Goal: Task Accomplishment & Management: Complete application form

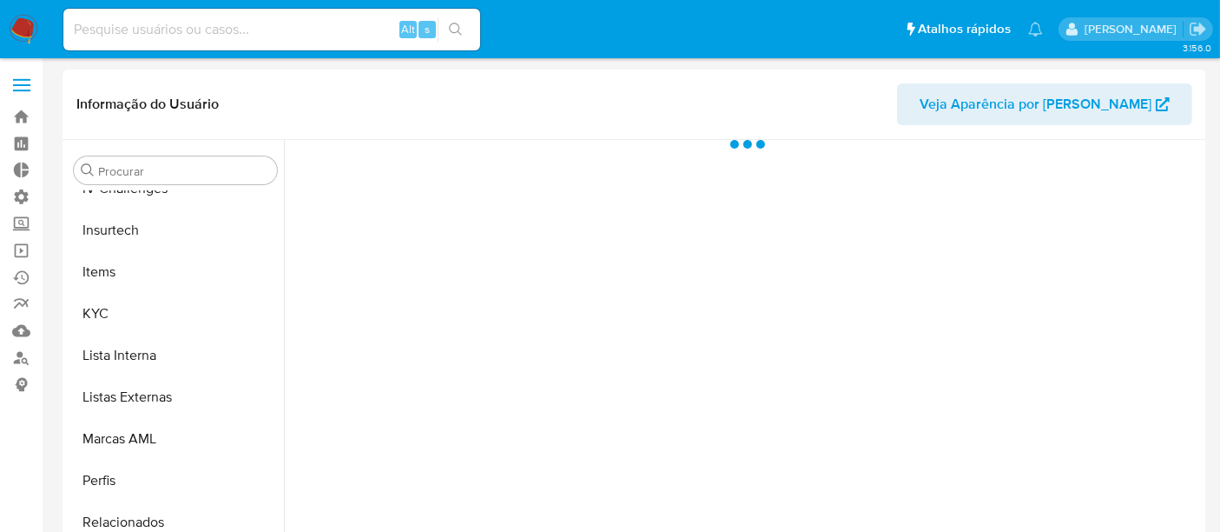
scroll to position [775, 0]
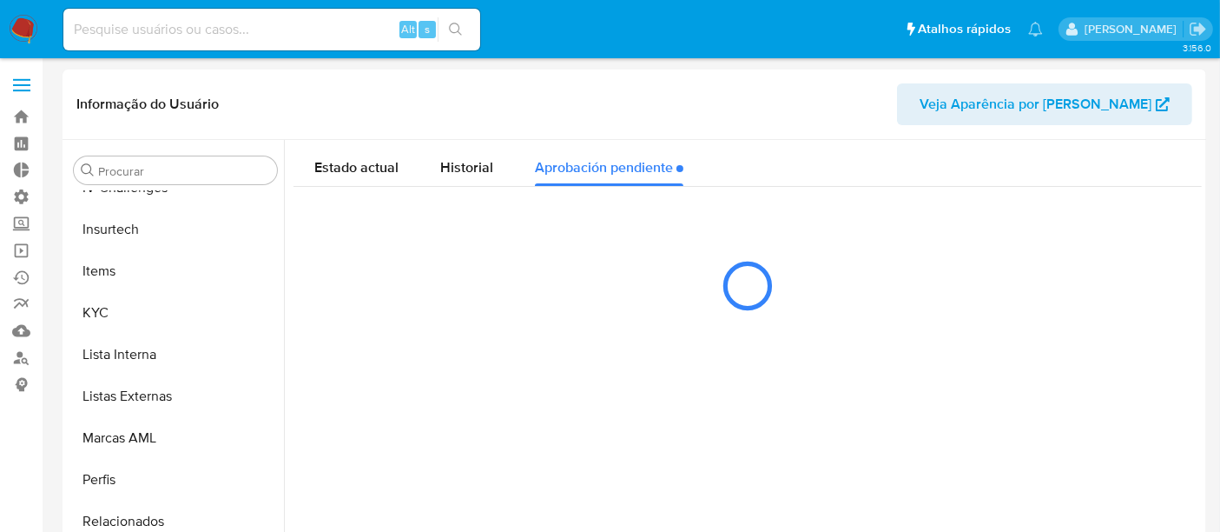
select select "10"
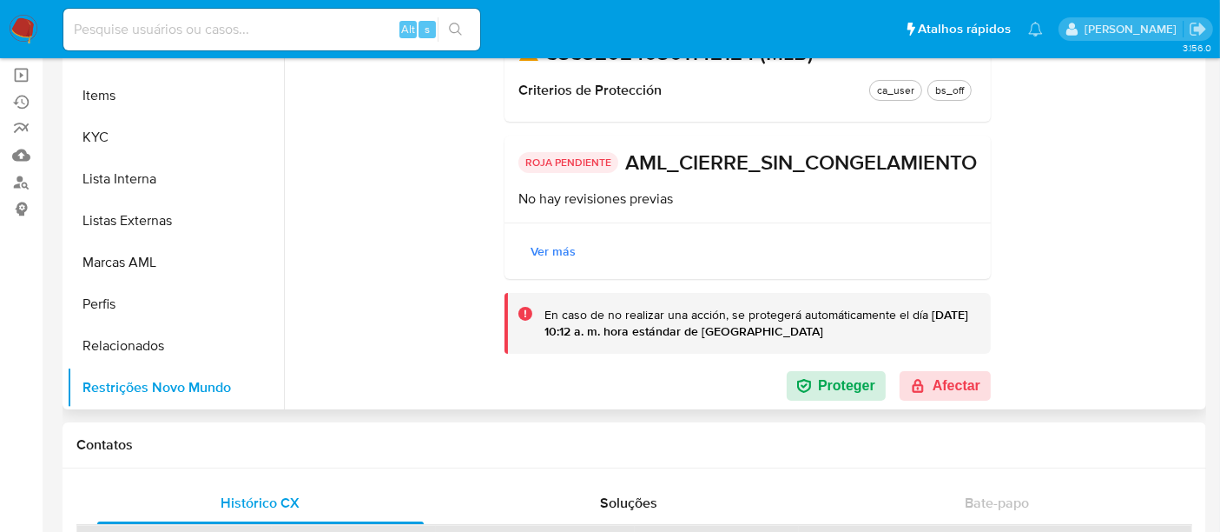
scroll to position [193, 0]
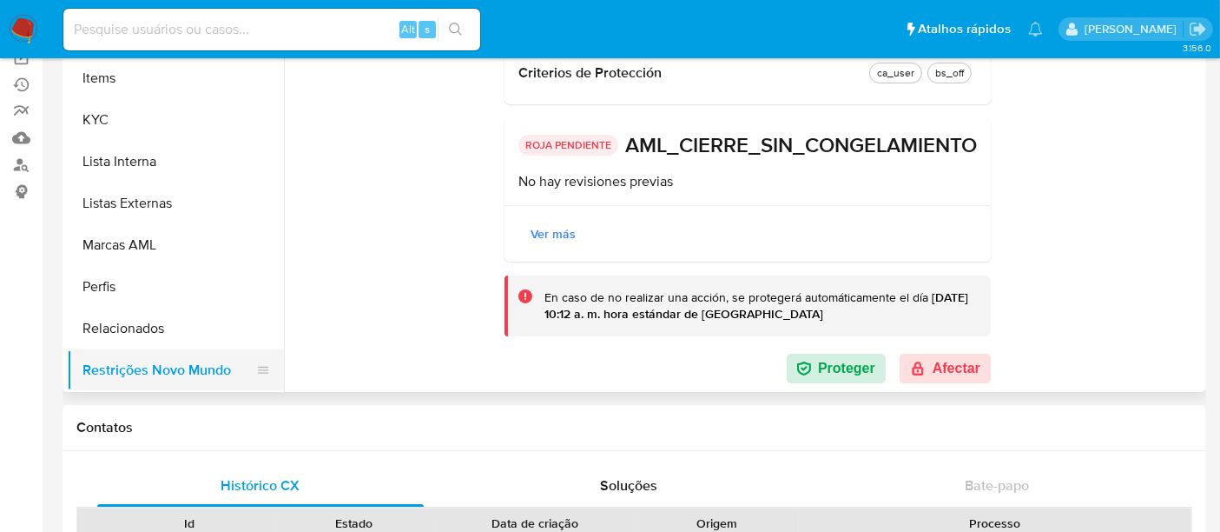
click at [135, 375] on button "Restrições Novo Mundo" at bounding box center [168, 370] width 203 height 42
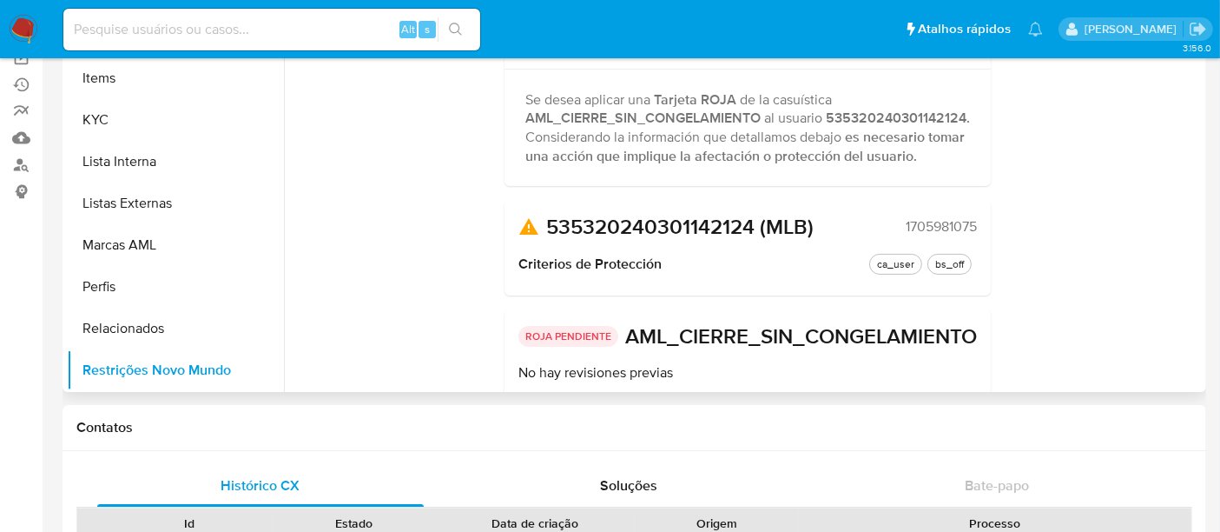
scroll to position [0, 0]
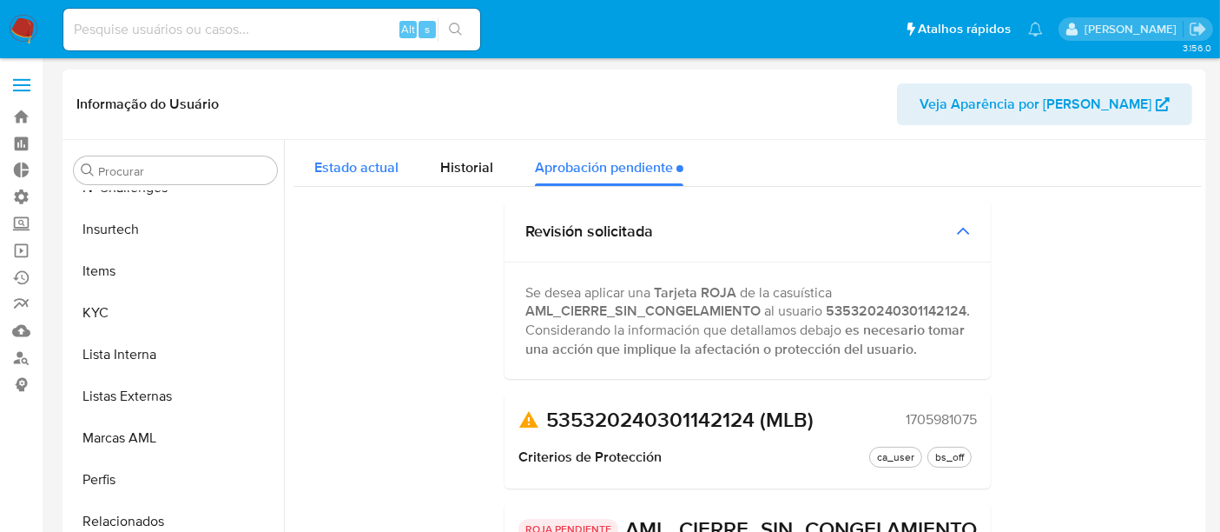
click at [362, 171] on span "Estado actual" at bounding box center [356, 167] width 84 height 20
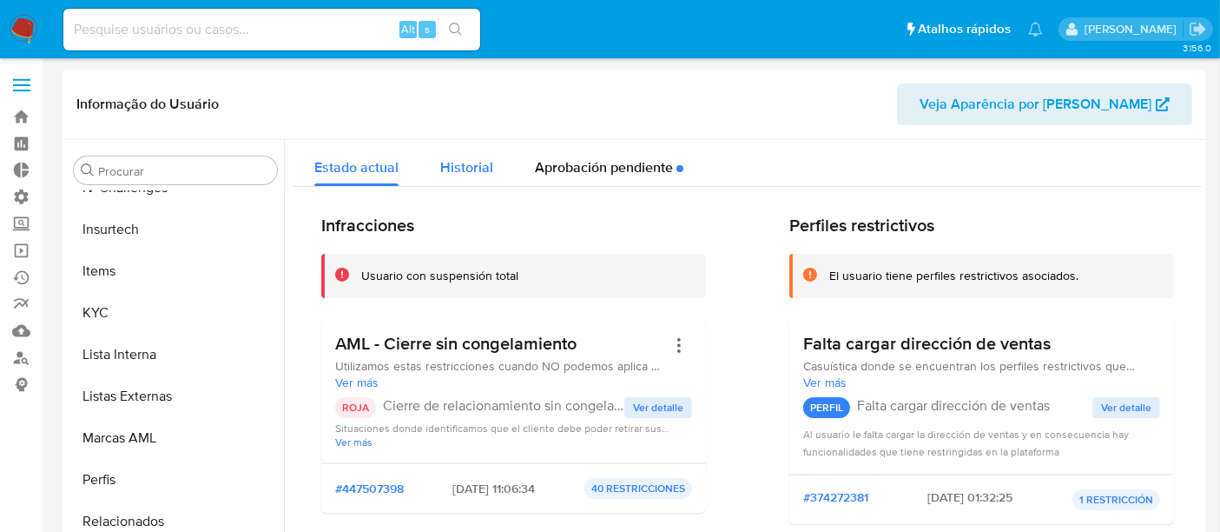
click at [477, 159] on span "Historial" at bounding box center [466, 167] width 53 height 20
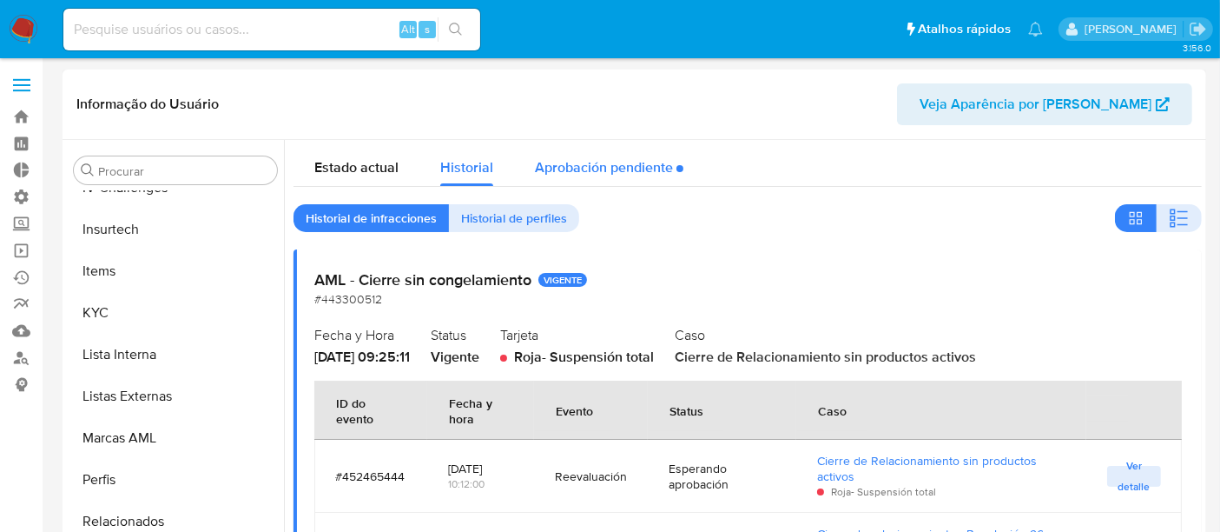
click at [601, 169] on div "Aprobación pendiente" at bounding box center [609, 163] width 149 height 46
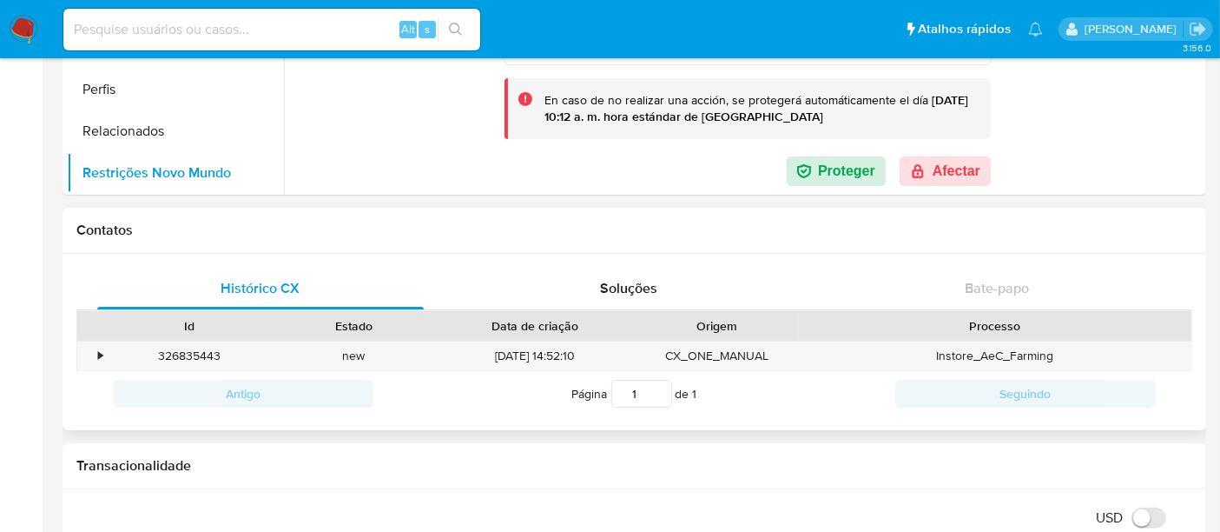
scroll to position [289, 0]
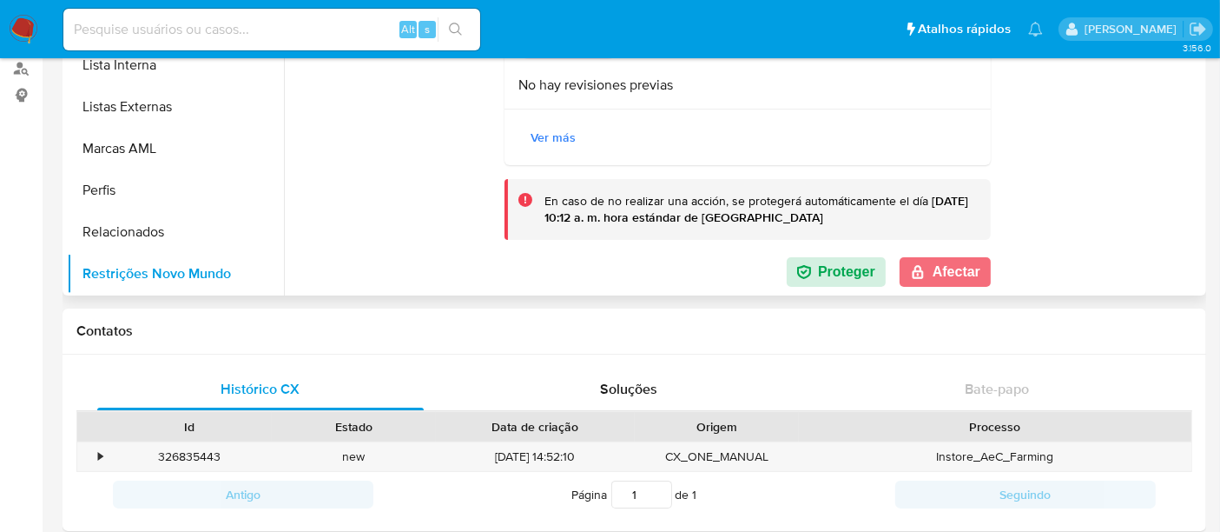
click at [981, 265] on button "Afectar" at bounding box center [945, 272] width 91 height 30
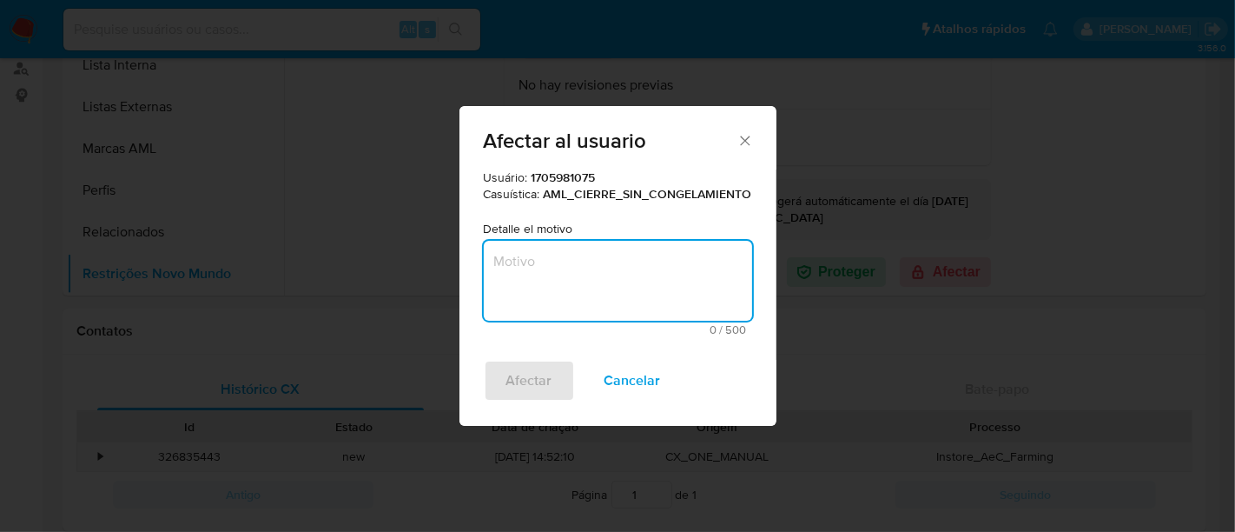
click at [560, 254] on textarea "Motivo" at bounding box center [618, 281] width 268 height 80
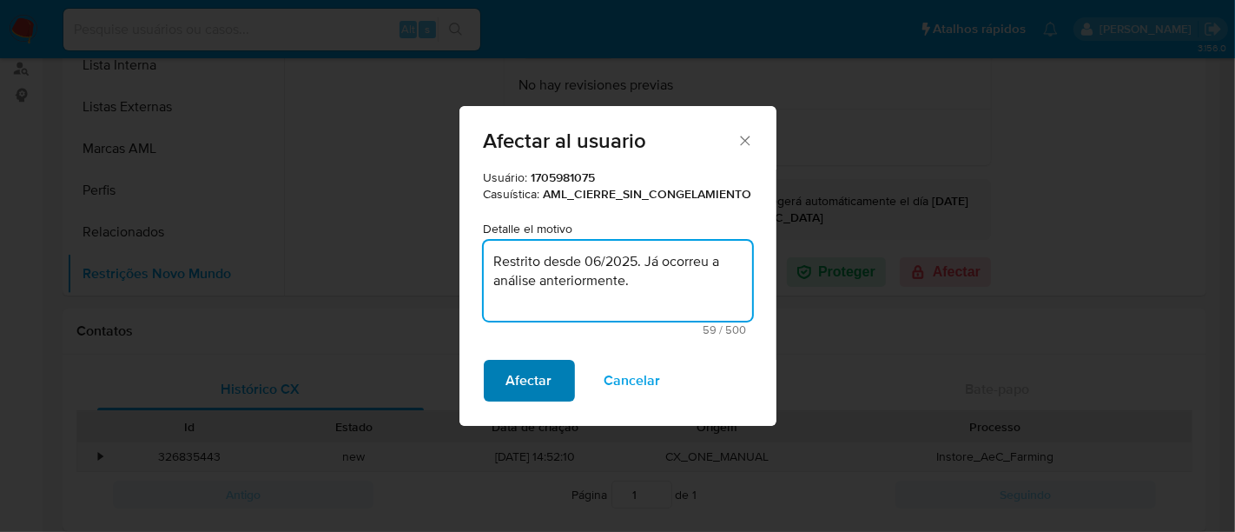
type textarea "Restrito desde 06/2025. Já ocorreu a análise anteriormente."
click at [539, 377] on span "Afectar" at bounding box center [529, 380] width 46 height 38
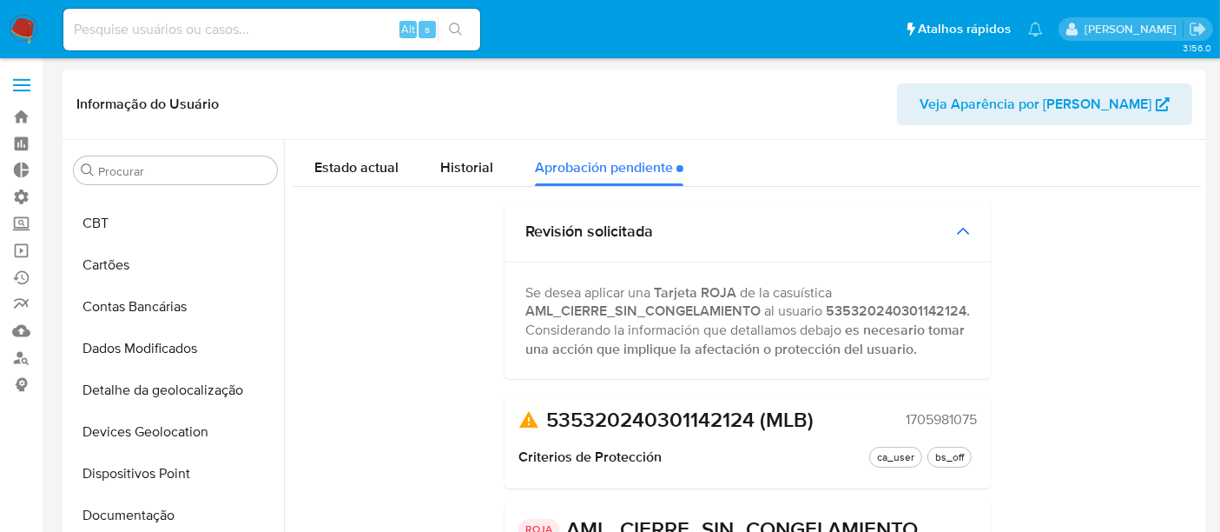
scroll to position [193, 0]
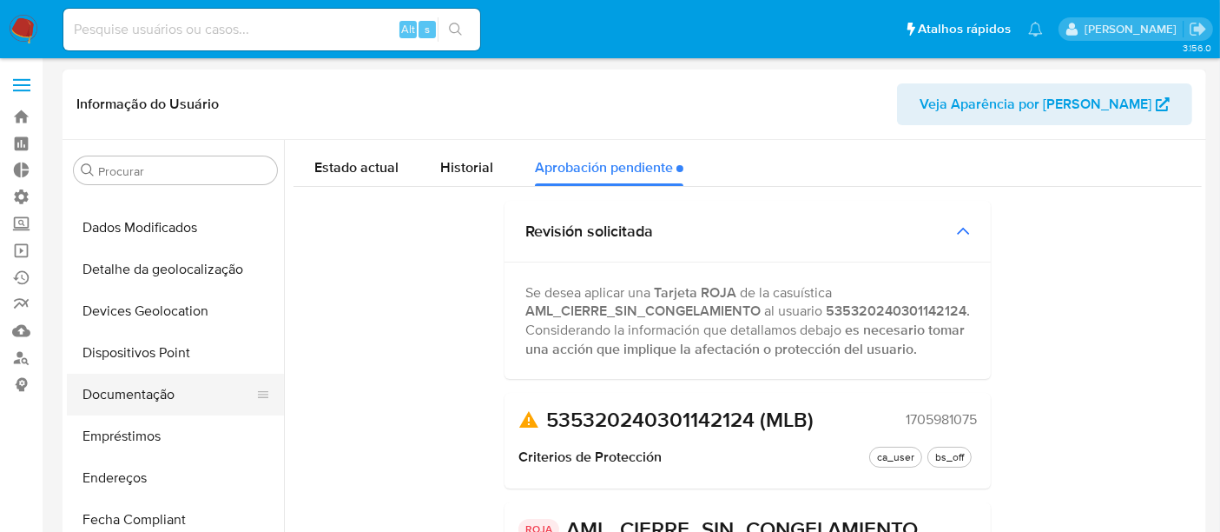
click at [122, 391] on button "Documentação" at bounding box center [168, 394] width 203 height 42
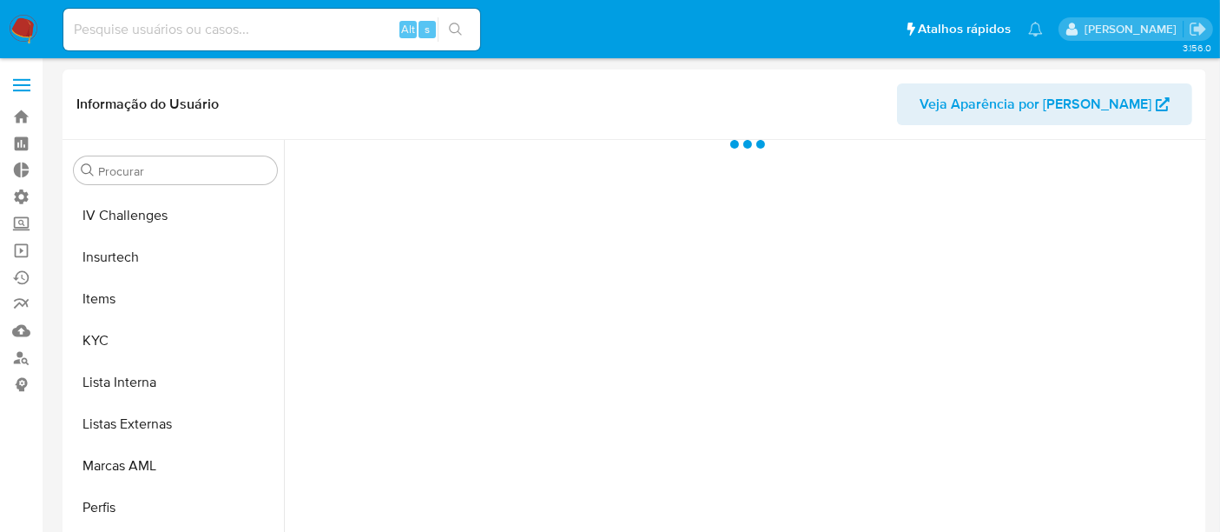
scroll to position [775, 0]
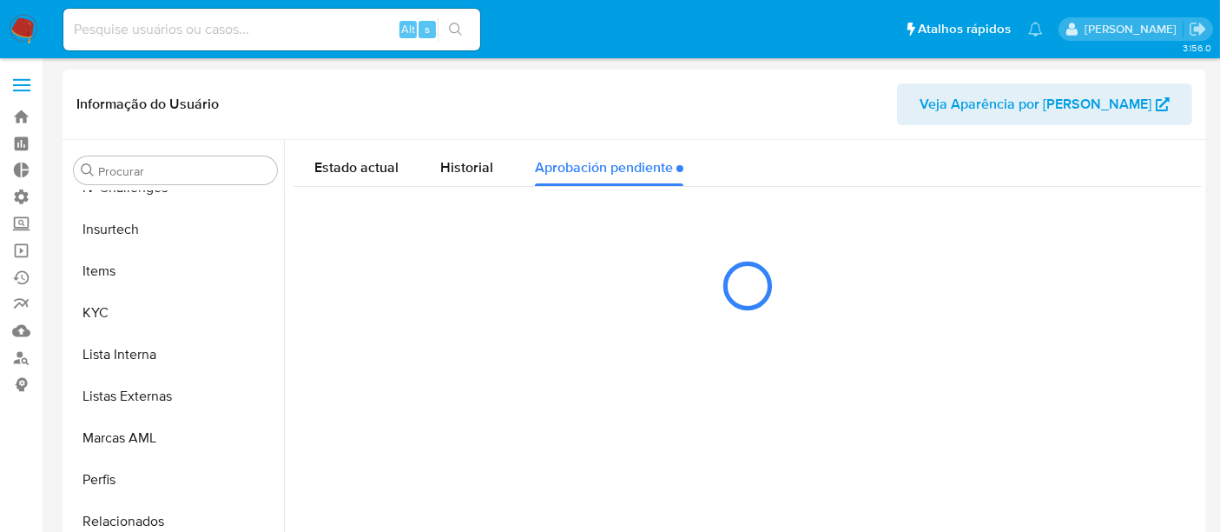
select select "10"
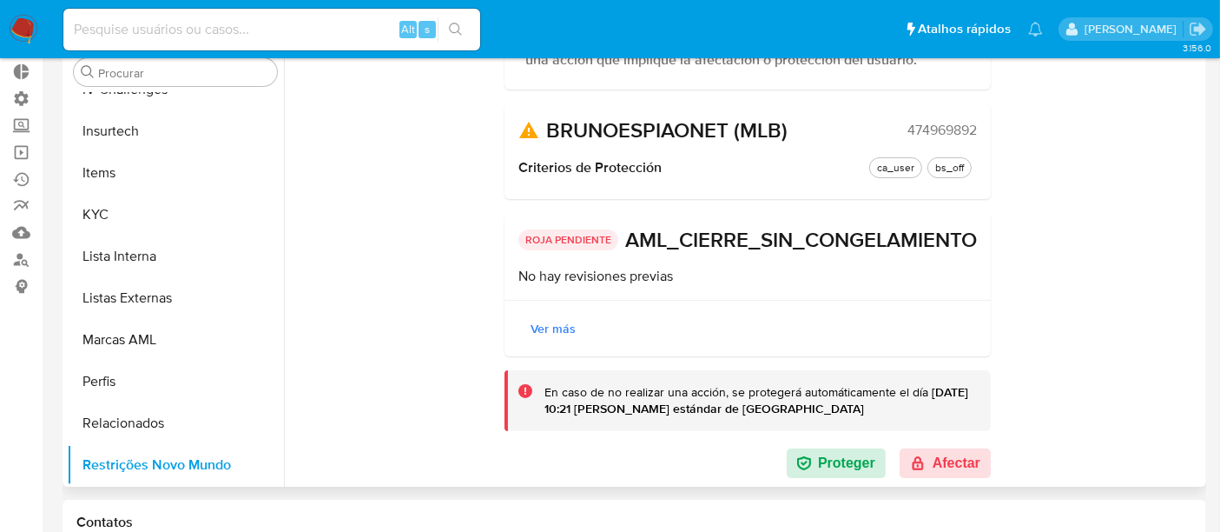
scroll to position [193, 0]
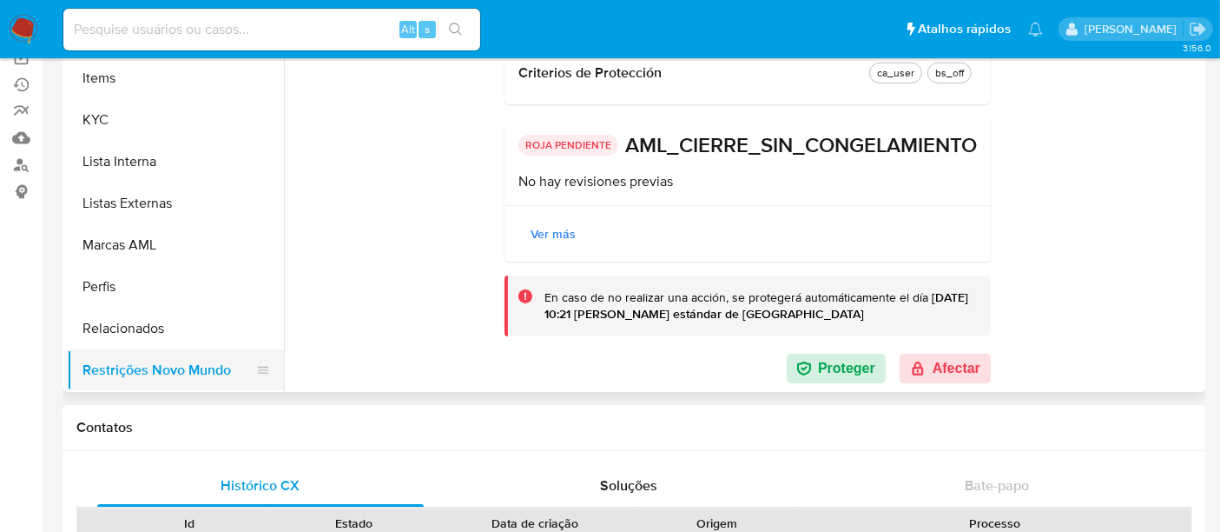
click at [164, 370] on button "Restrições Novo Mundo" at bounding box center [168, 370] width 203 height 42
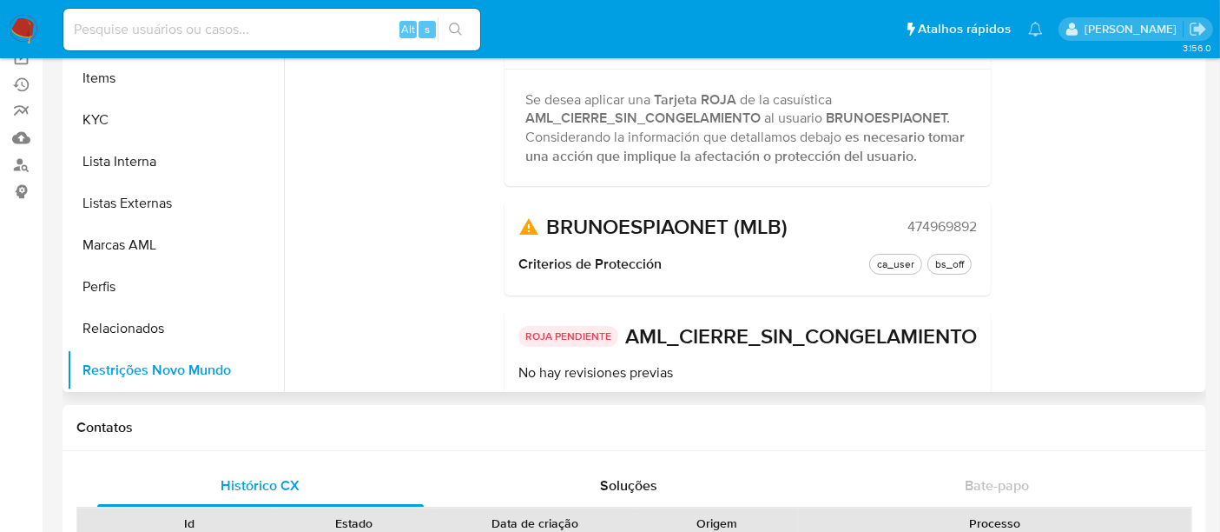
scroll to position [0, 0]
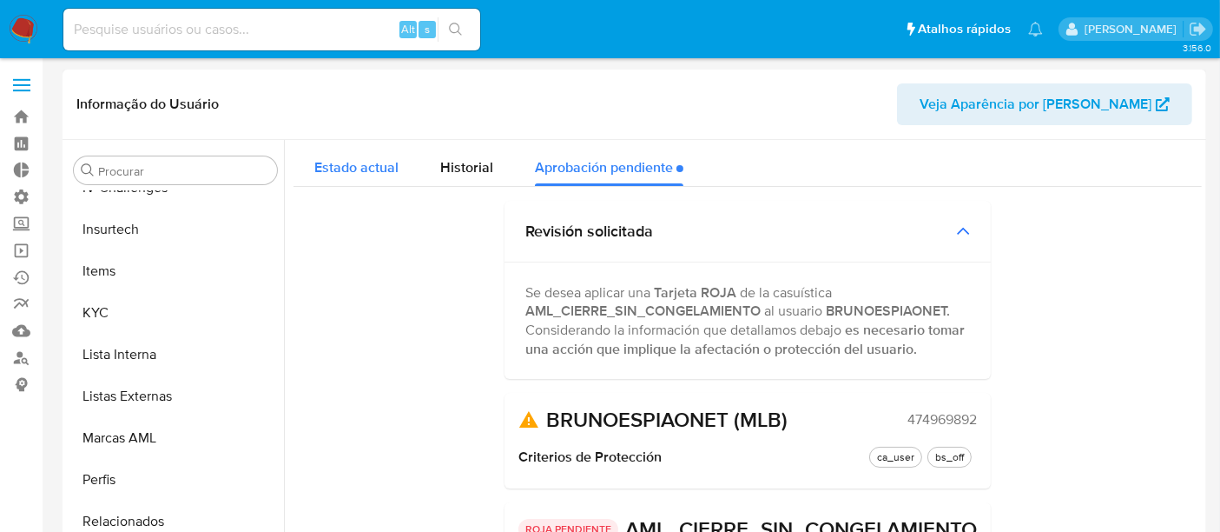
click at [355, 181] on div "Estado actual" at bounding box center [356, 163] width 84 height 46
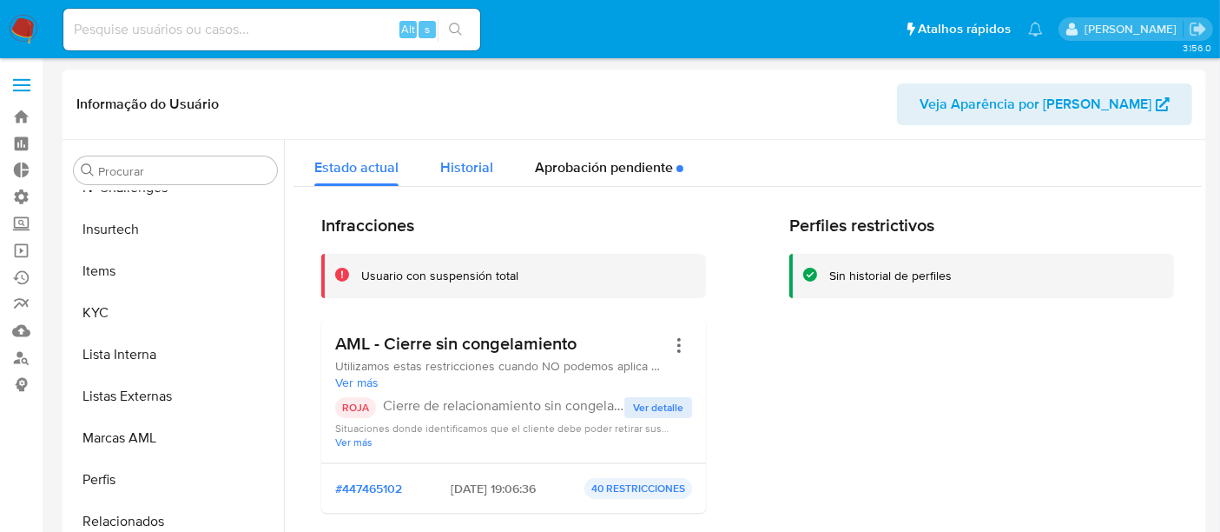
click at [467, 168] on span "Historial" at bounding box center [466, 167] width 53 height 20
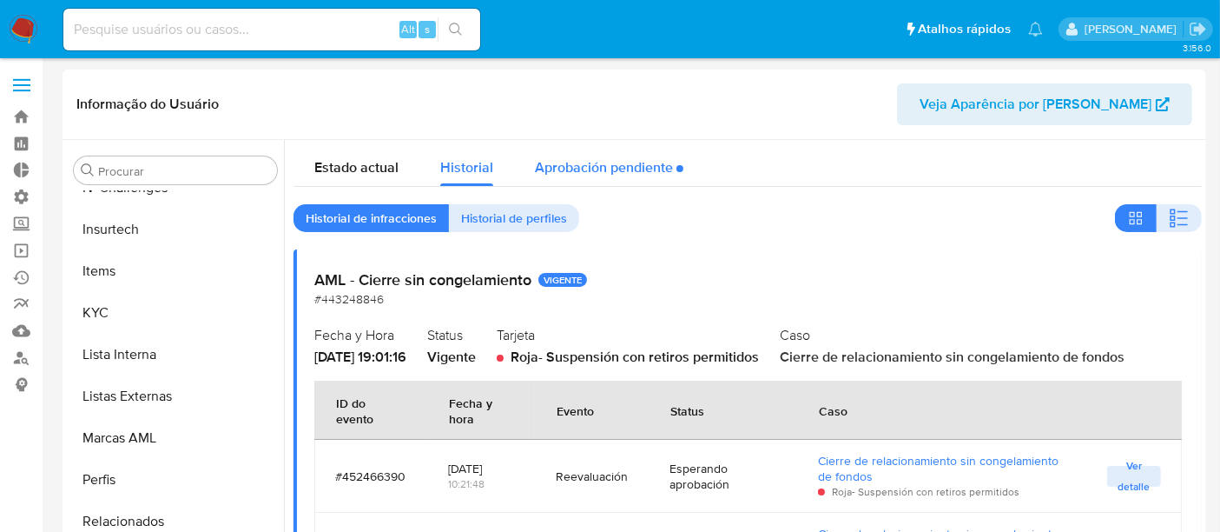
click at [580, 155] on div "Aprobación pendiente" at bounding box center [609, 163] width 149 height 46
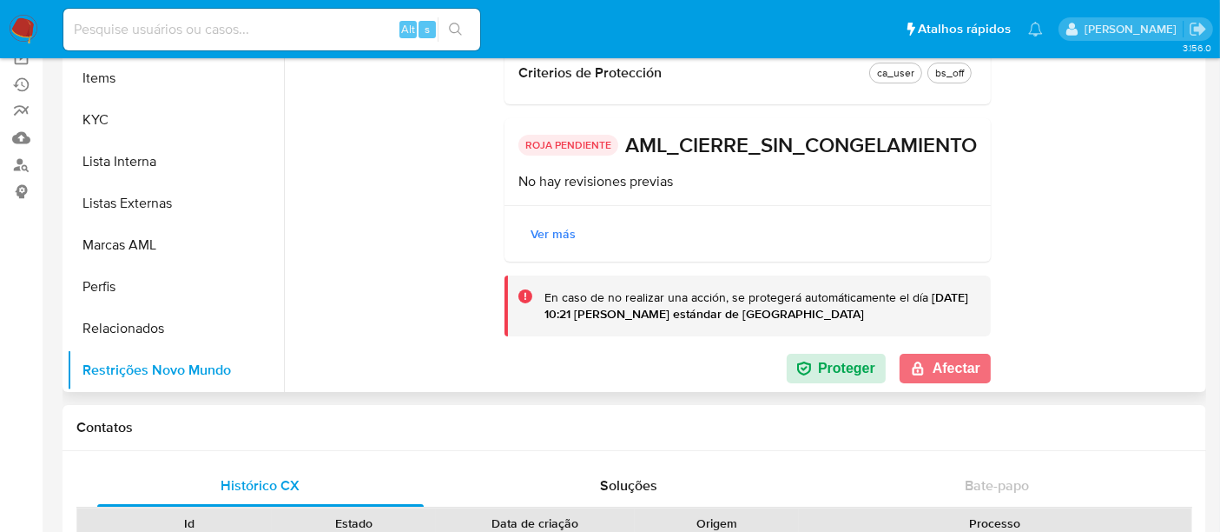
scroll to position [219, 0]
click at [941, 360] on button "Afectar" at bounding box center [945, 369] width 91 height 30
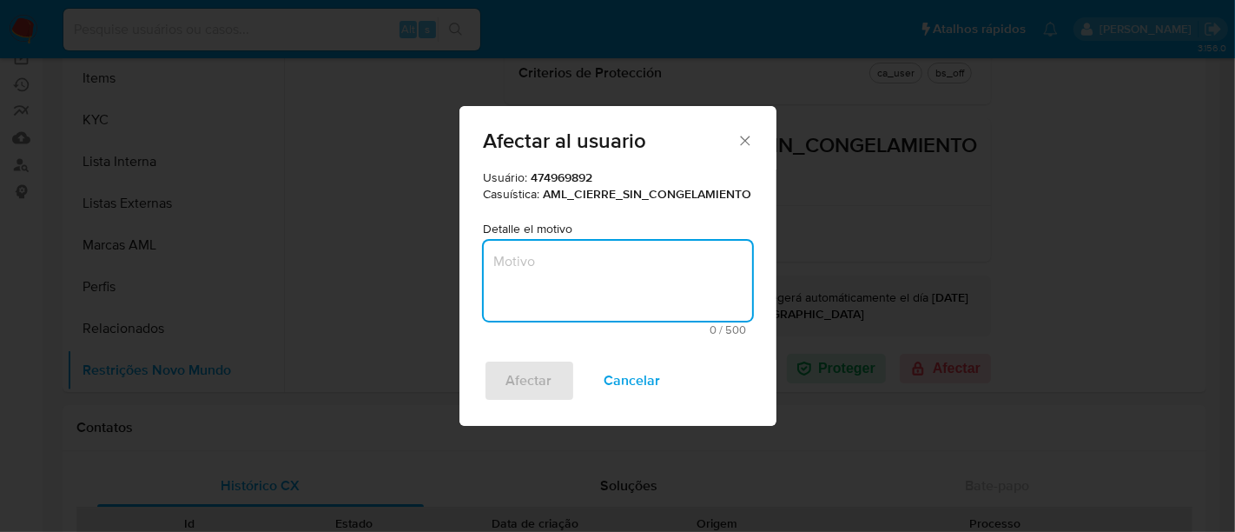
click at [556, 261] on textarea "Motivo" at bounding box center [618, 281] width 268 height 80
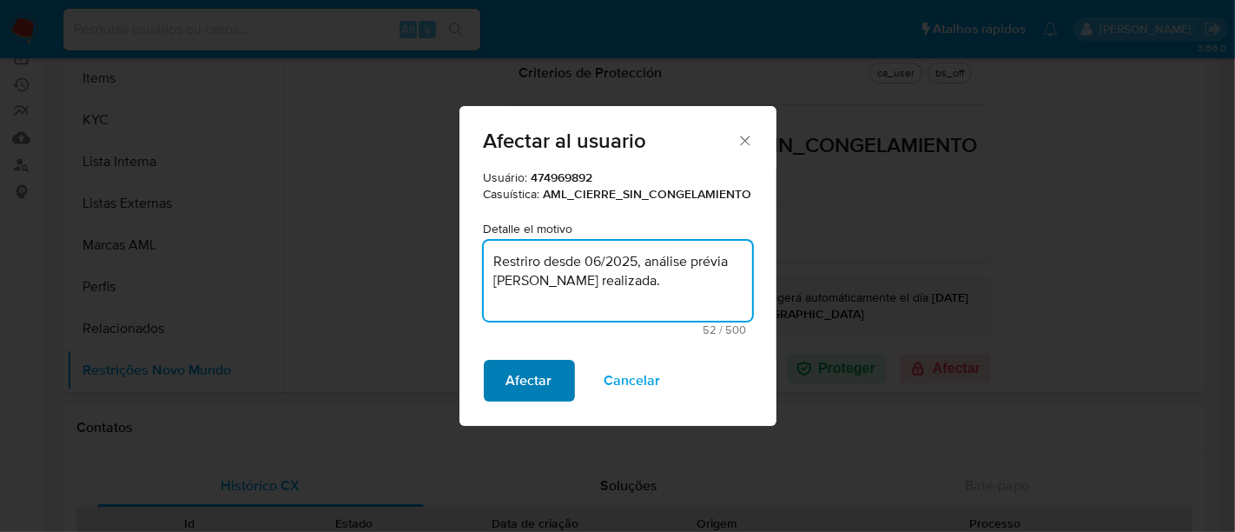
type textarea "Restriro desde 06/2025, análise prévia [PERSON_NAME] realizada."
click at [536, 373] on span "Afectar" at bounding box center [529, 380] width 46 height 38
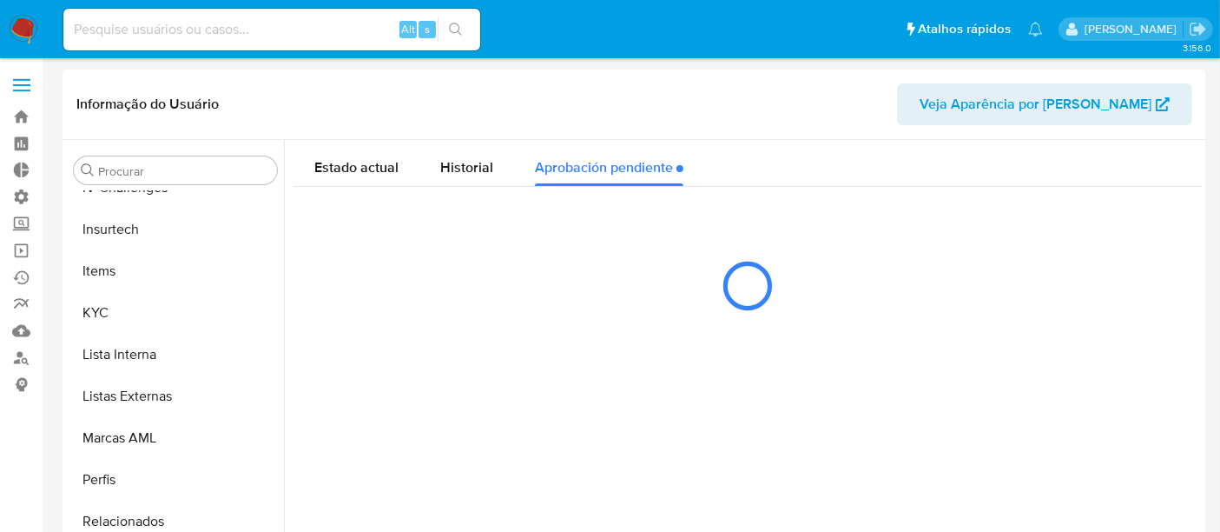
scroll to position [0, 0]
